Goal: Information Seeking & Learning: Learn about a topic

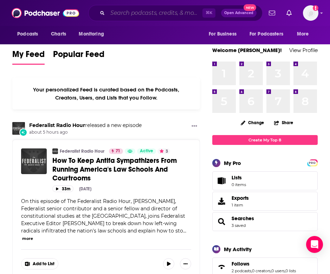
click at [143, 13] on input "Search podcasts, credits, & more..." at bounding box center [155, 12] width 95 height 11
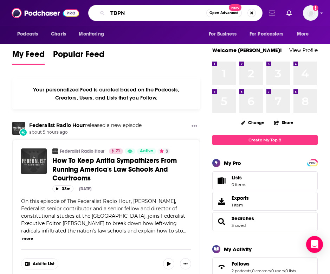
type input "TBPN"
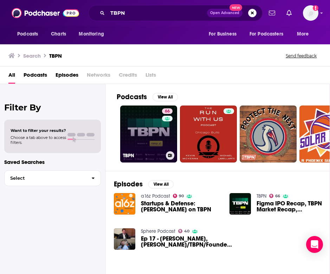
click at [158, 137] on link "66 TBPN" at bounding box center [148, 133] width 57 height 57
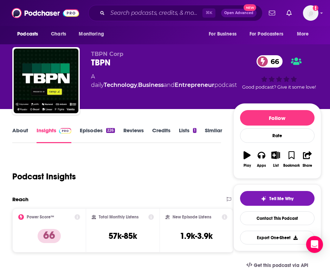
click at [99, 131] on link "Episodes 226" at bounding box center [97, 135] width 35 height 16
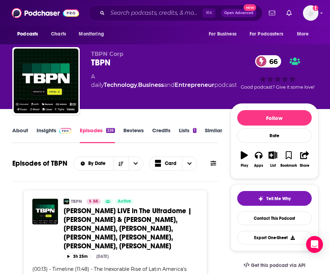
scroll to position [0, 0]
click at [42, 131] on link "Insights" at bounding box center [54, 135] width 35 height 16
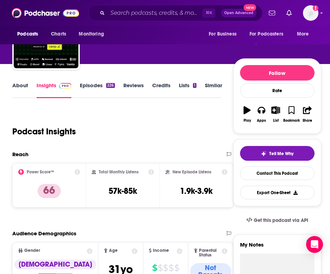
scroll to position [53, 0]
